Goal: Download file/media

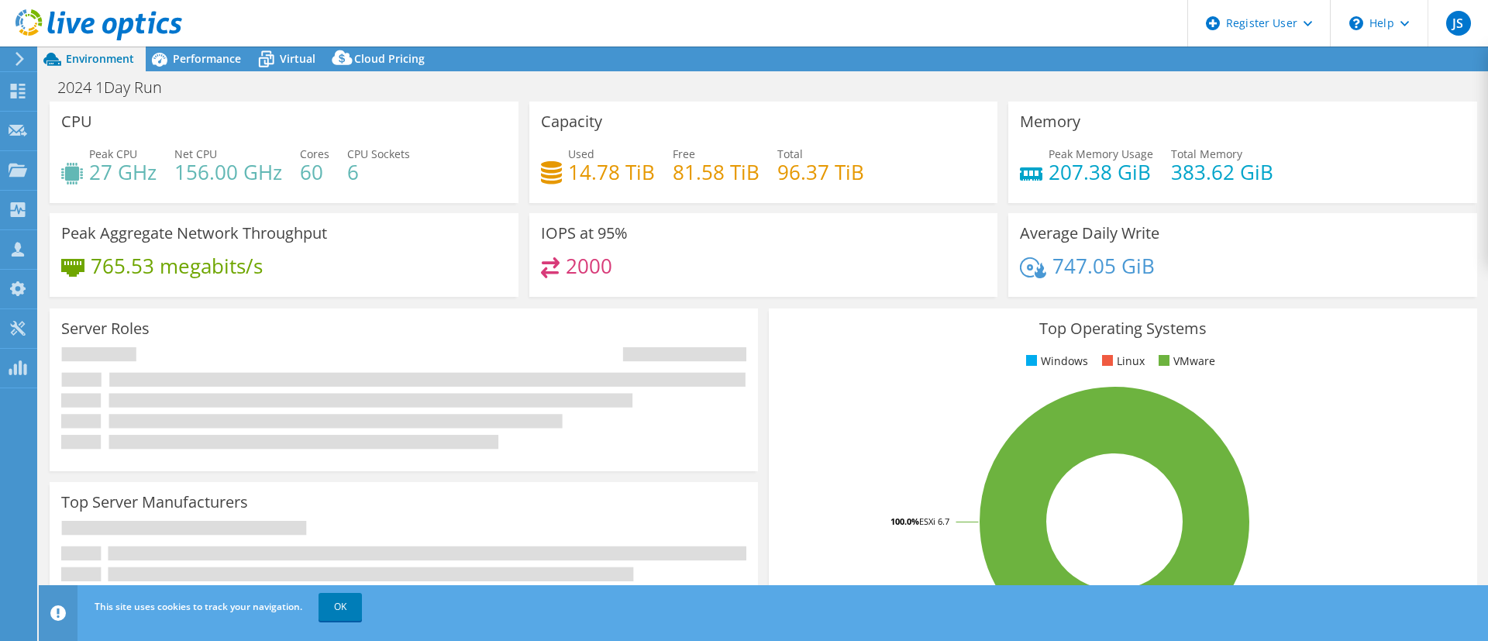
select select "USD"
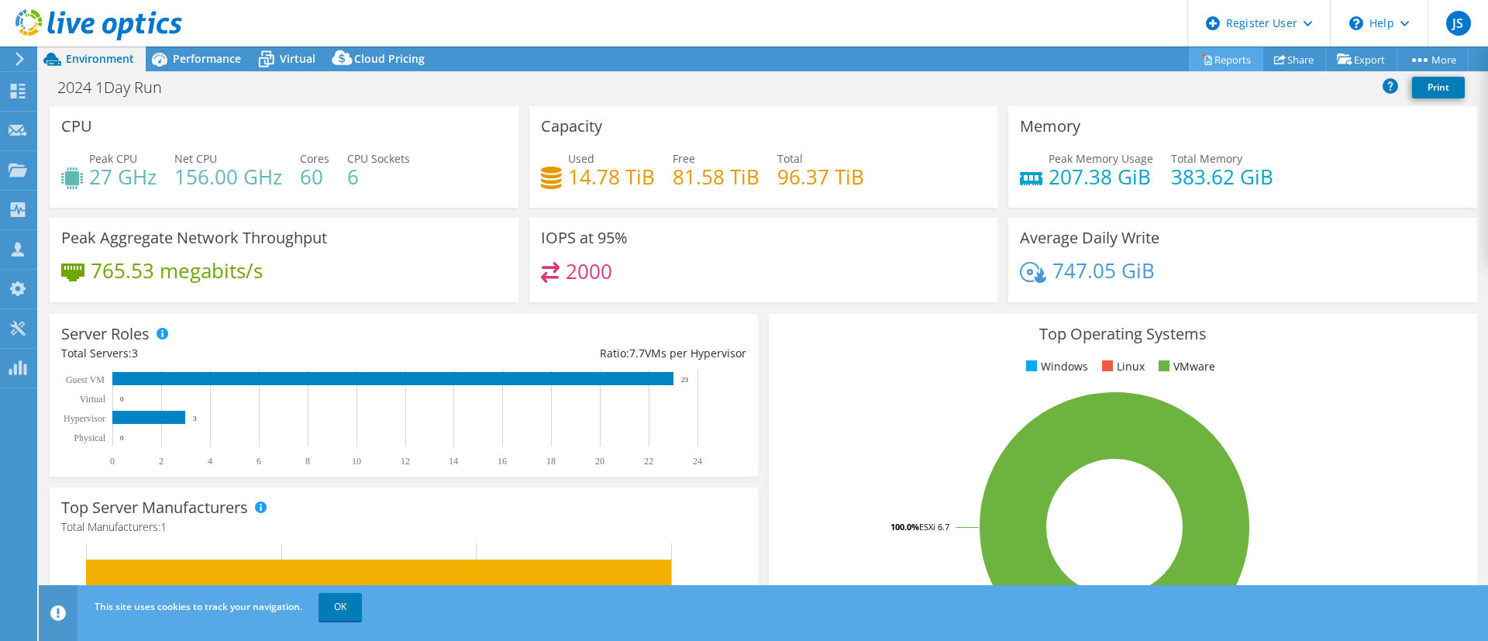
click at [1212, 53] on link "Reports" at bounding box center [1226, 59] width 74 height 24
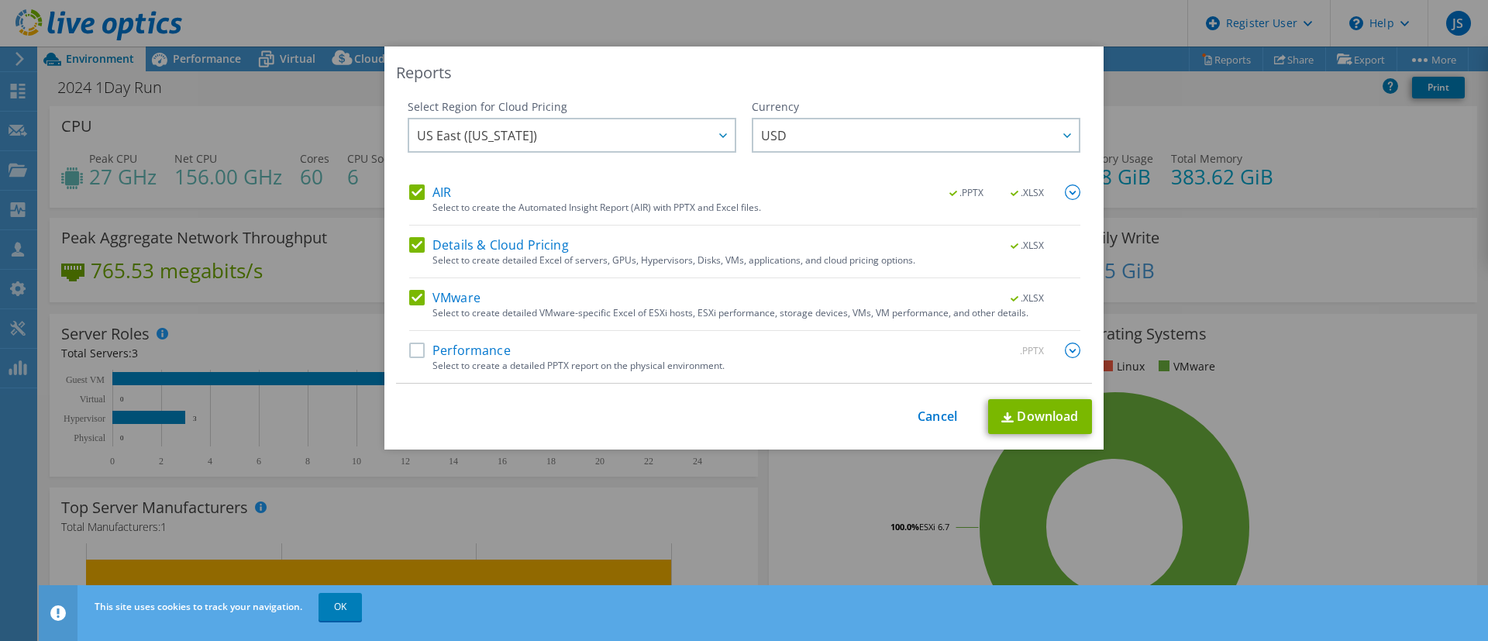
click at [429, 352] on label "Performance" at bounding box center [460, 351] width 102 height 16
click at [0, 0] on input "Performance" at bounding box center [0, 0] width 0 height 0
click at [409, 237] on label "Details & Cloud Pricing" at bounding box center [489, 245] width 160 height 16
click at [0, 0] on input "Details & Cloud Pricing" at bounding box center [0, 0] width 0 height 0
click at [418, 233] on div "AIR .PPTX .XLSX Select to create the Automated Insight Report (AIR) with PPTX a…" at bounding box center [744, 283] width 671 height 198
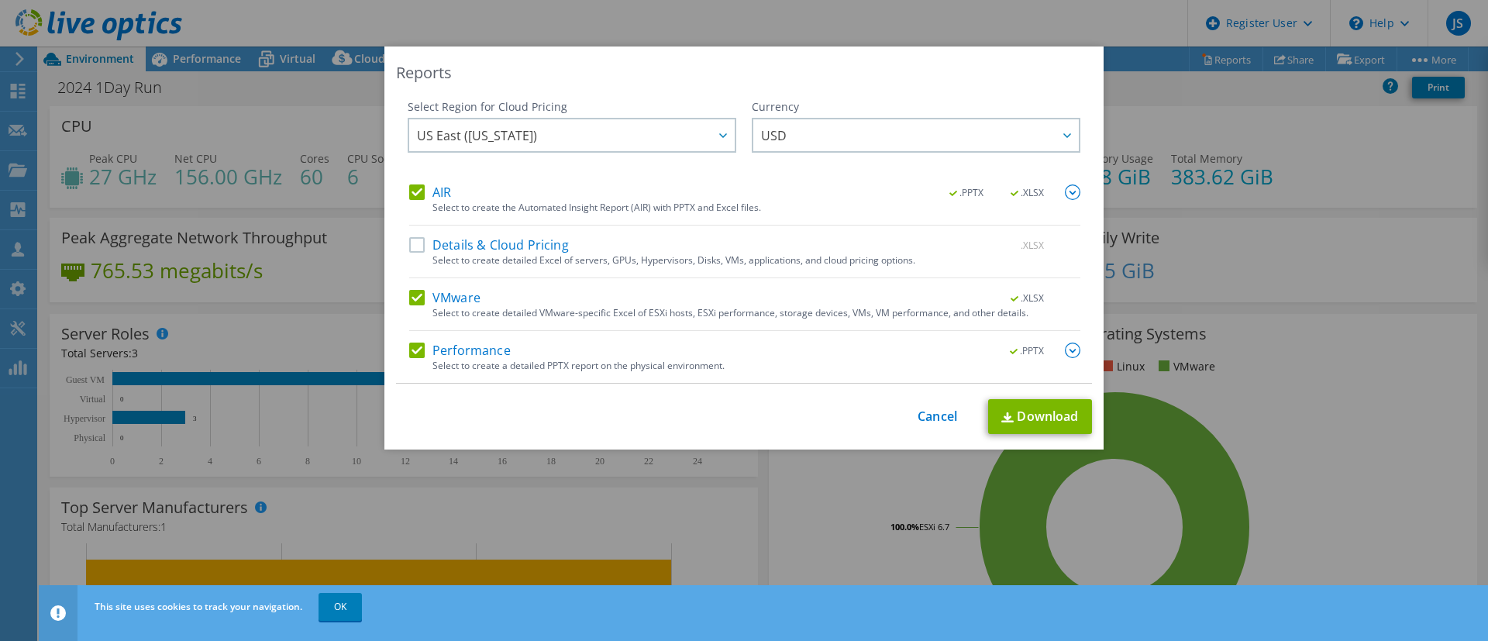
click at [417, 233] on div "AIR .PPTX .XLSX Select to create the Automated Insight Report (AIR) with PPTX a…" at bounding box center [744, 283] width 671 height 198
click at [409, 248] on label "Details & Cloud Pricing" at bounding box center [489, 245] width 160 height 16
click at [0, 0] on input "Details & Cloud Pricing" at bounding box center [0, 0] width 0 height 0
click at [1019, 414] on link "Download" at bounding box center [1040, 416] width 104 height 35
